Goal: Information Seeking & Learning: Learn about a topic

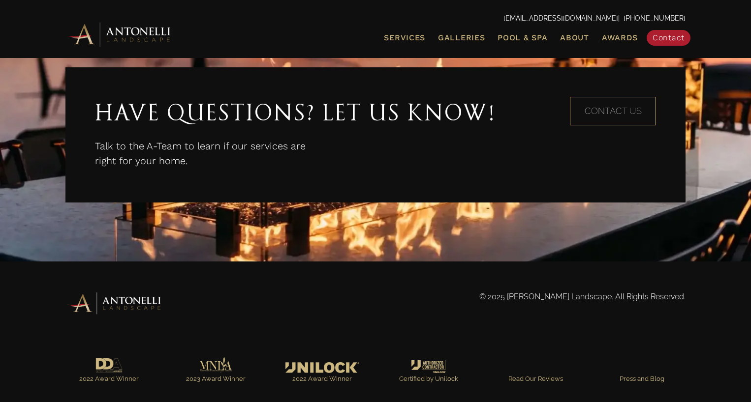
scroll to position [1827, 0]
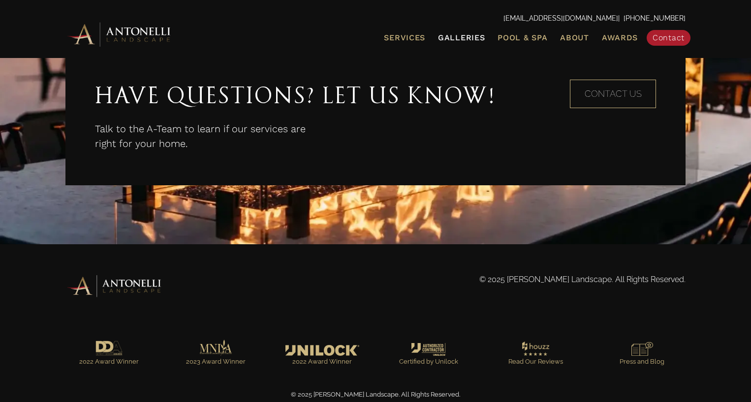
click at [450, 33] on span "Galleries" at bounding box center [461, 37] width 47 height 9
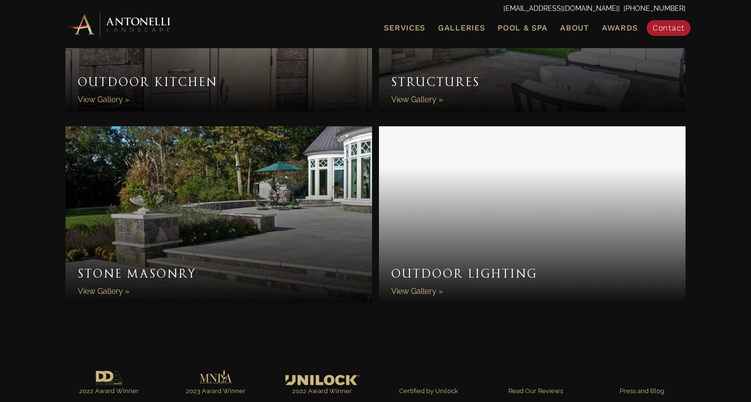
scroll to position [851, 0]
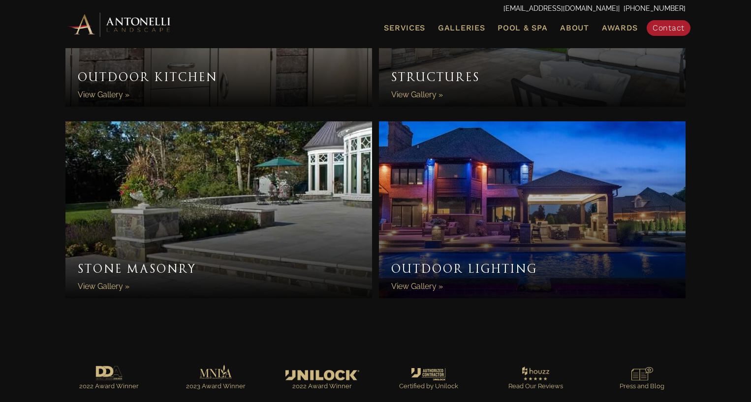
click at [171, 241] on link "Stone Masonry" at bounding box center [218, 210] width 306 height 177
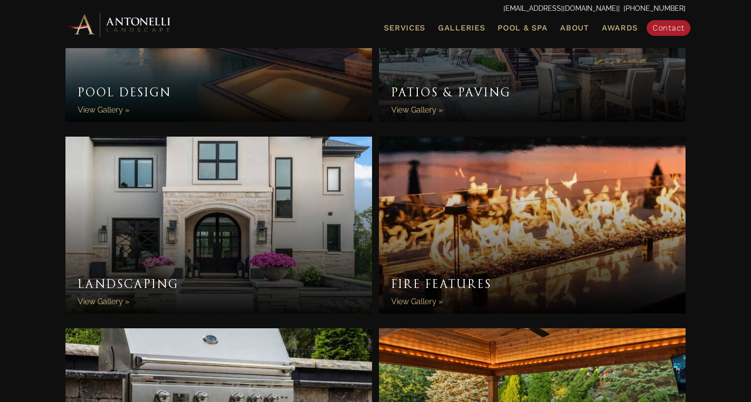
scroll to position [438, 0]
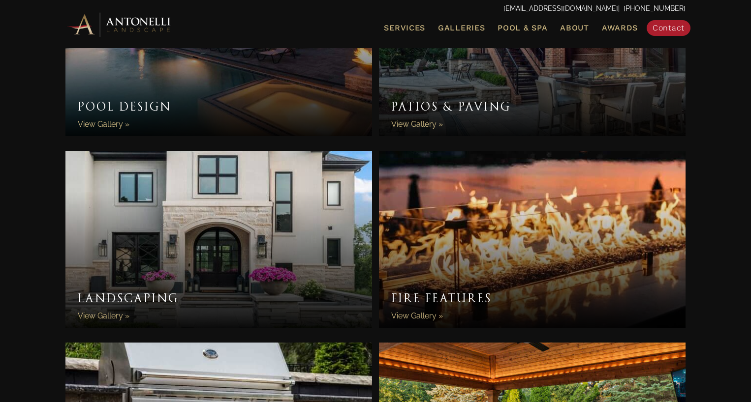
click at [188, 158] on link "Landscaping" at bounding box center [218, 239] width 306 height 177
click at [200, 188] on link "Landscaping" at bounding box center [218, 239] width 306 height 177
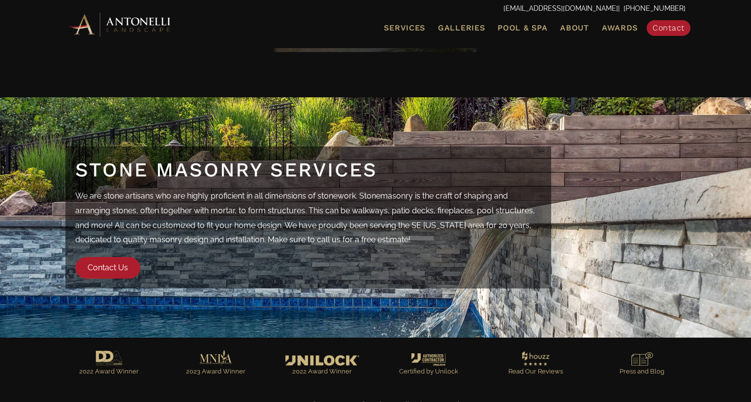
scroll to position [1173, 0]
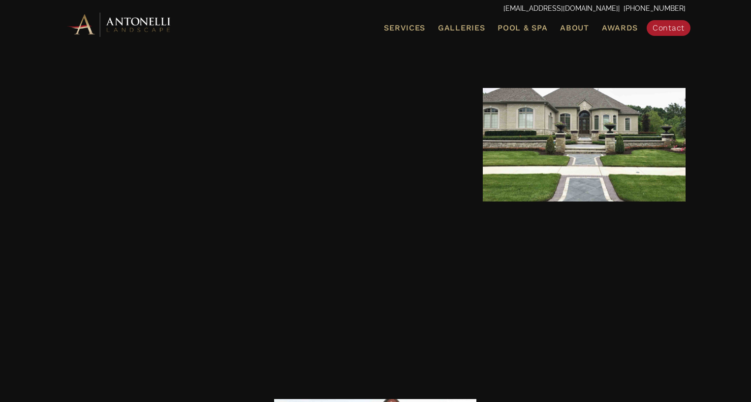
scroll to position [1830, 0]
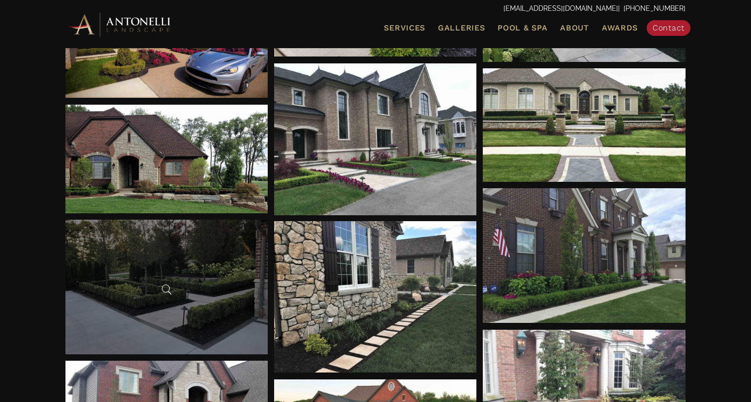
click at [177, 320] on div at bounding box center [166, 287] width 203 height 135
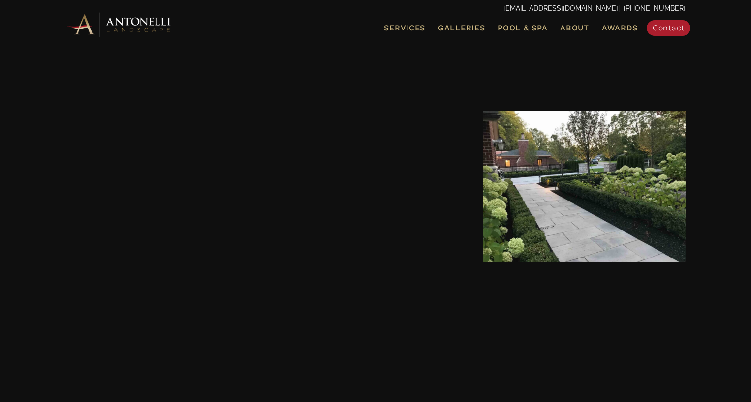
scroll to position [1650, 0]
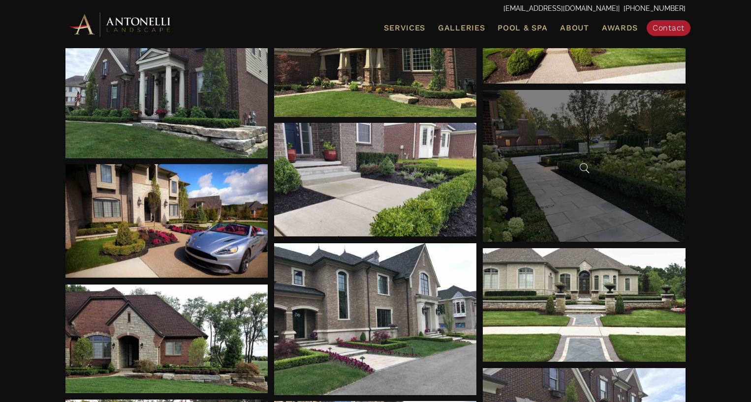
click at [572, 165] on div at bounding box center [584, 166] width 203 height 152
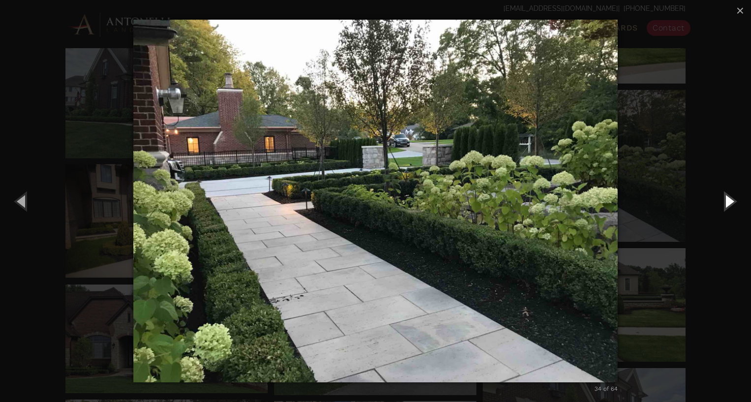
click at [727, 201] on button "Next (Right arrow key)" at bounding box center [728, 201] width 44 height 54
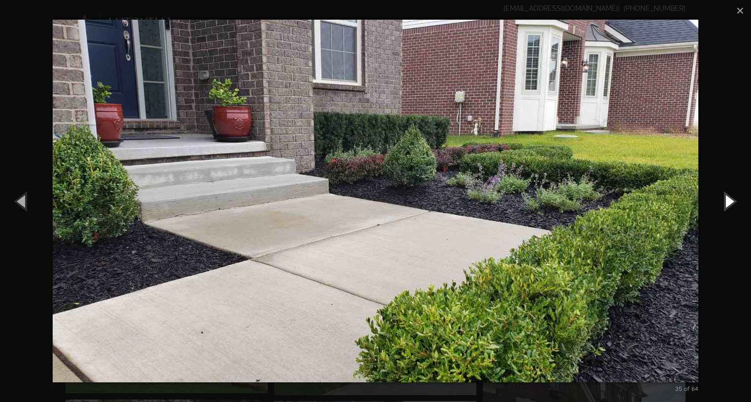
click at [727, 201] on button "Next (Right arrow key)" at bounding box center [728, 201] width 44 height 54
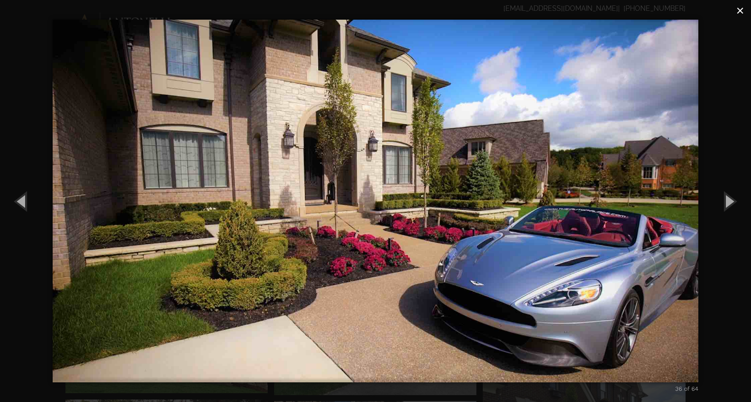
click at [734, 12] on button "×" at bounding box center [740, 11] width 22 height 22
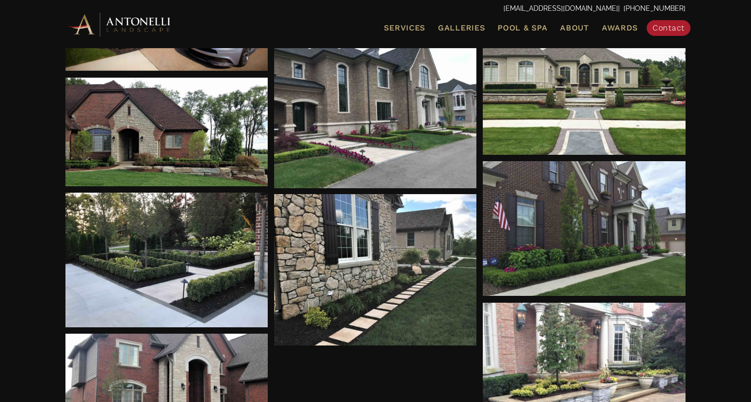
scroll to position [1866, 0]
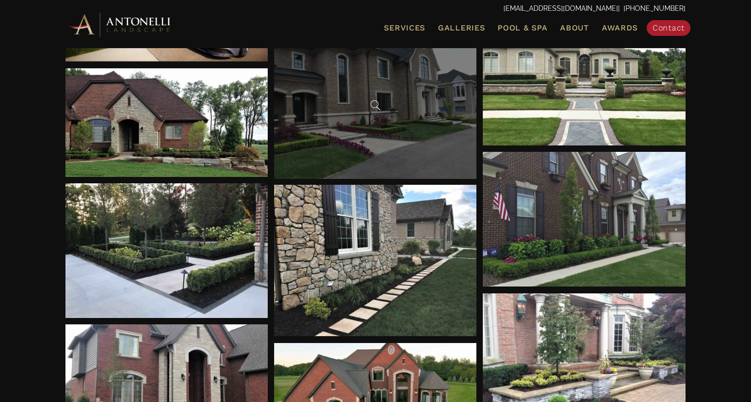
click at [371, 127] on div at bounding box center [375, 103] width 203 height 152
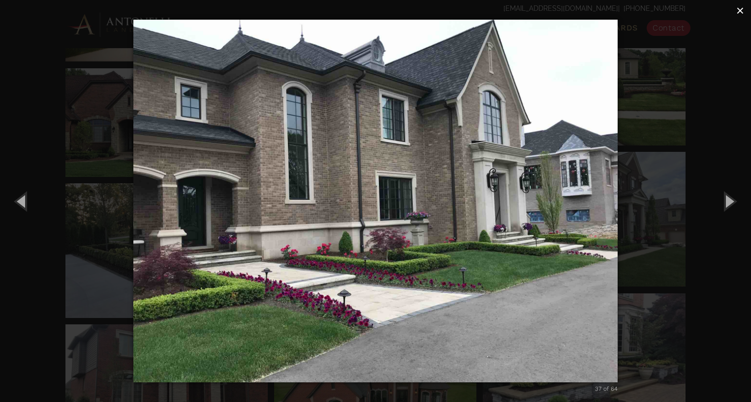
click at [739, 11] on span "×" at bounding box center [740, 10] width 8 height 15
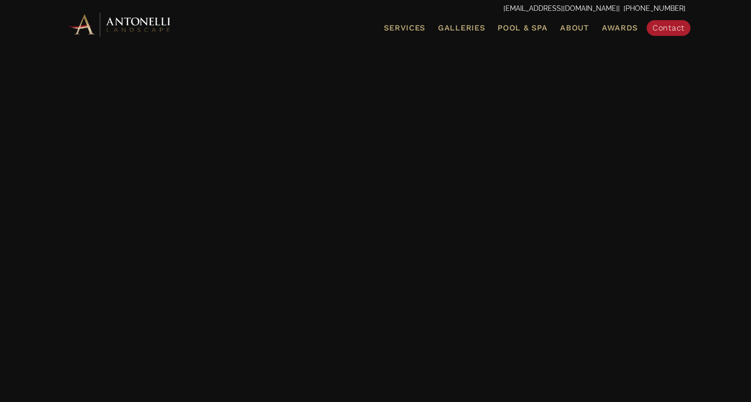
scroll to position [2949, 0]
